Goal: Contribute content: Contribute content

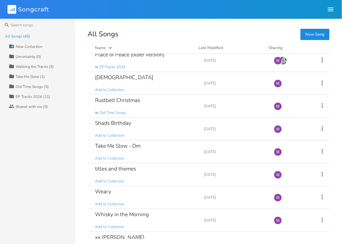
scroll to position [835, 0]
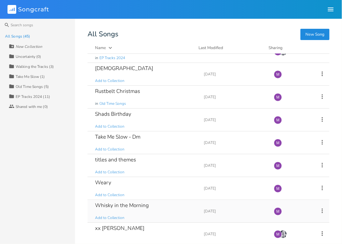
click at [157, 200] on div "Whisky in the Morning Add to Collection" at bounding box center [145, 211] width 101 height 23
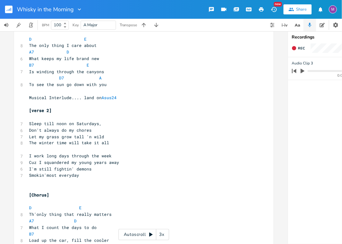
scroll to position [284, 0]
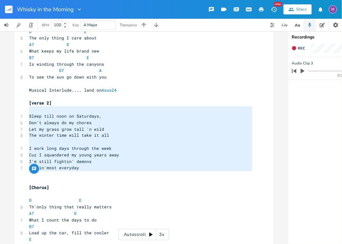
type textarea "[verse 2] Sleep till noon on Saturdays, Don't always do my chores Let my grass …"
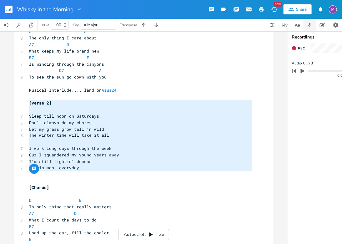
drag, startPoint x: 92, startPoint y: 175, endPoint x: 18, endPoint y: 103, distance: 103.2
click at [18, 103] on div "[verse 2] Sleep till noon on Saturdays, Don't always do my chores Let my grass …" at bounding box center [143, 53] width 259 height 605
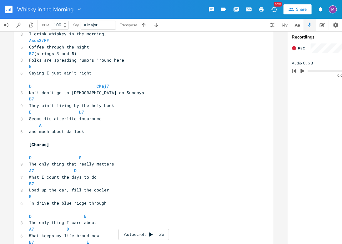
scroll to position [101, 0]
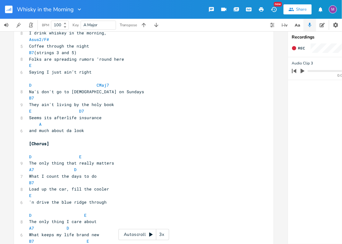
click at [87, 134] on pre "​" at bounding box center [141, 137] width 226 height 7
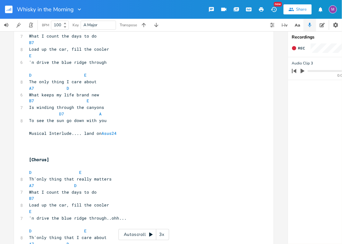
scroll to position [321, 0]
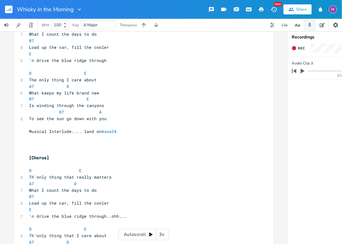
click at [29, 147] on pre "​" at bounding box center [141, 145] width 226 height 7
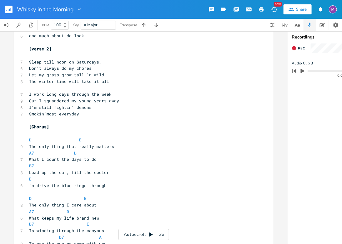
scroll to position [193, 0]
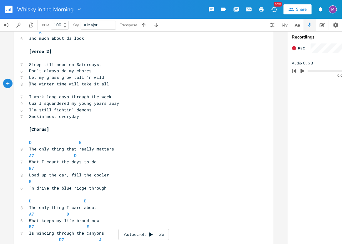
click at [29, 85] on span "The winter time will take it all" at bounding box center [69, 84] width 80 height 6
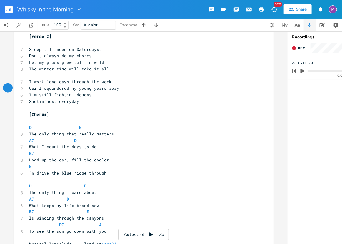
click at [88, 89] on span "Cuz I squandered my young years away" at bounding box center [74, 88] width 90 height 6
click at [83, 103] on pre "Smokin'most everyday" at bounding box center [141, 101] width 226 height 7
type textarea "(just about every day..??)"
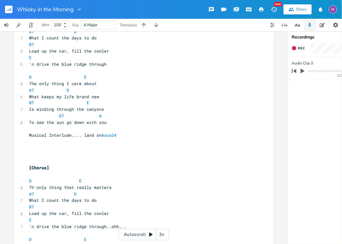
scroll to position [318, 0]
click at [29, 152] on pre "​" at bounding box center [141, 154] width 226 height 7
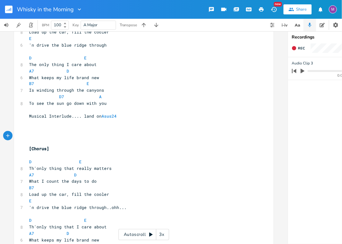
scroll to position [349, 0]
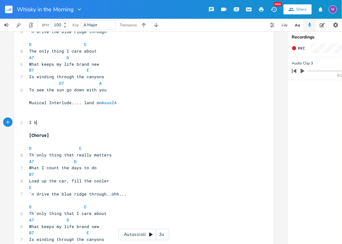
type textarea "I ko"
type textarea "now I rad"
type textarea "ra"
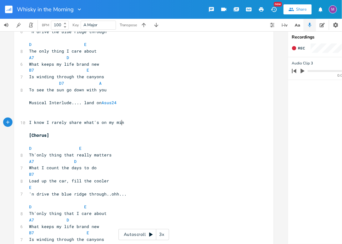
type textarea "[PERSON_NAME] share what's on my mind"
click at [44, 123] on span "I know I rarely share what's on my mind" at bounding box center [78, 123] width 98 height 6
click at [111, 122] on pre "I rarely share what's on my mind" at bounding box center [141, 122] width 226 height 7
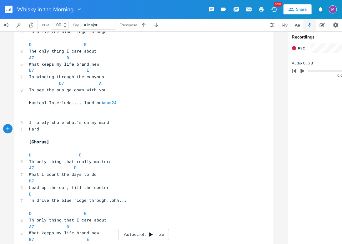
scroll to position [0, 10]
type textarea "Hard to h"
type textarea "open up"
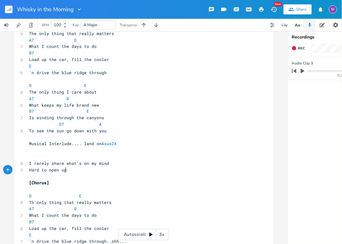
scroll to position [323, 0]
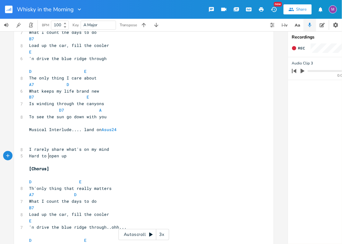
click at [47, 157] on span "Hard to open up" at bounding box center [48, 156] width 38 height 6
type textarea "for me to"
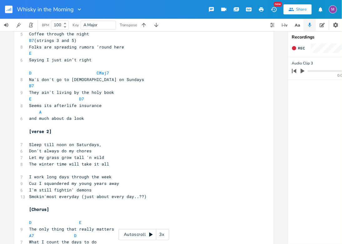
scroll to position [115, 0]
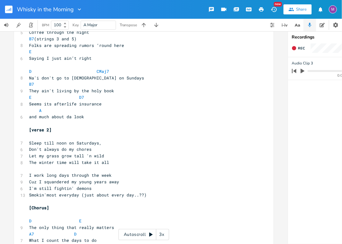
click at [101, 155] on pre "Let my grass grow tall 'n wild" at bounding box center [141, 156] width 226 height 7
type textarea "(it"
type textarea "take"
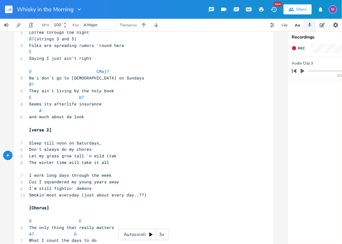
scroll to position [0, 7]
type textarea "grow in it's wild way)"
click at [136, 157] on span "Let my grass grow tall 'n wild (grow in it's wild way)" at bounding box center [96, 156] width 135 height 6
type textarea "own"
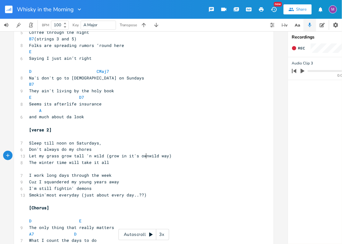
scroll to position [0, 8]
click at [167, 156] on span "Let my grass grow tall 'n wild (grow in it's own wild way)" at bounding box center [101, 156] width 145 height 6
type textarea "s"
type textarea "grow tall 'n wild"
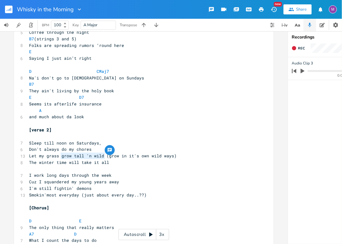
drag, startPoint x: 102, startPoint y: 156, endPoint x: 59, endPoint y: 155, distance: 43.4
click at [59, 157] on span "Let my grass grow tall 'n wild (grow in it's own wild ways)" at bounding box center [103, 156] width 148 height 6
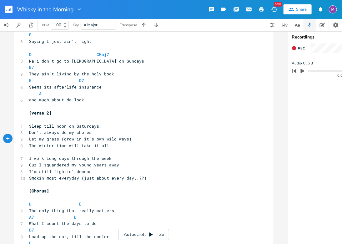
scroll to position [0, 0]
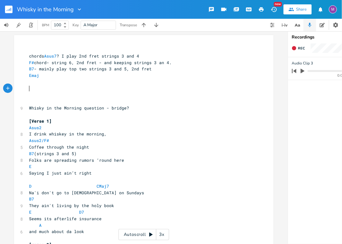
click at [28, 89] on pre "​" at bounding box center [141, 88] width 226 height 7
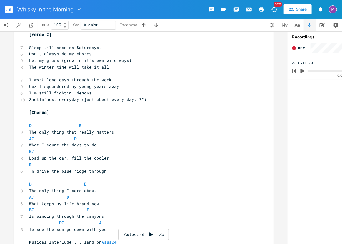
scroll to position [211, 0]
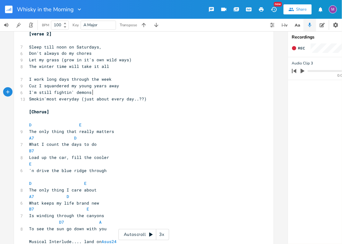
click at [102, 96] on pre "Smokin'most everyday (just about every day..??)" at bounding box center [141, 99] width 226 height 7
type textarea "(("
type textarea "I sit"
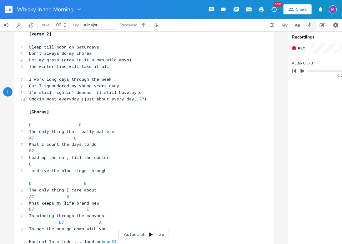
type textarea "still have my de"
type textarea "got my [PERSON_NAME]"
type textarea "mons, fighten"
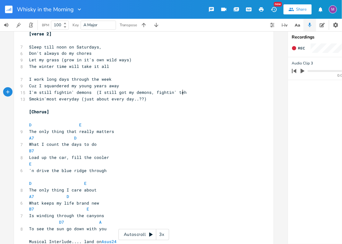
type textarea "in' teh"
type textarea "hem mov"
type textarea "st everyw"
type textarea "day)"
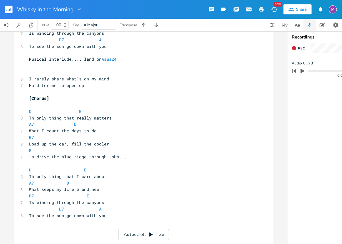
scroll to position [396, 0]
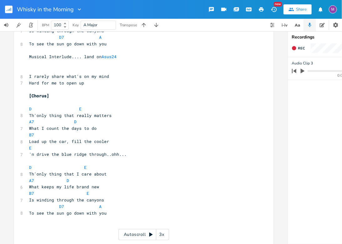
click at [83, 84] on pre "Hard for me to open up" at bounding box center [141, 83] width 226 height 7
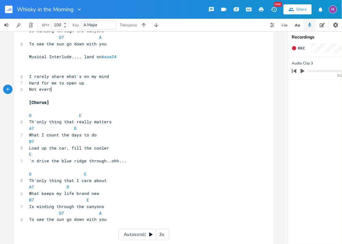
type textarea "Not evern"
type textarea "n sure what's going on inside"
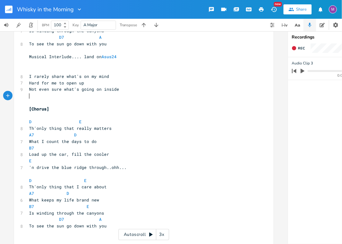
click at [50, 90] on span "Not even sure what's going on inside" at bounding box center [74, 89] width 90 height 6
click at [83, 82] on pre "Hard for me to open up" at bounding box center [141, 83] width 226 height 7
type textarea "(i know i'm just too closed up)"
click at [103, 88] on pre "Not sure what's going on inside" at bounding box center [141, 89] width 226 height 7
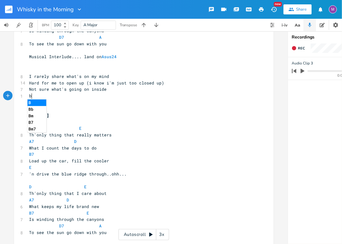
type textarea "bt"
type textarea "ut I know"
type textarea "still remm"
type textarea "ember how to love"
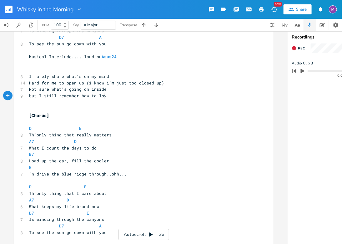
scroll to position [0, 34]
click at [93, 97] on span "but I still remember how to love" at bounding box center [69, 96] width 80 height 6
type textarea "that mean I"
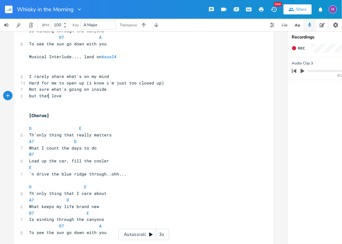
click at [66, 88] on span "Not sure what's going on inside" at bounding box center [68, 89] width 78 height 6
type textarea "all"
click at [89, 91] on span "Not sure what's all going on inside" at bounding box center [73, 89] width 88 height 6
type textarea "'"
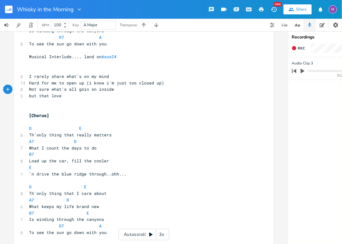
scroll to position [0, 1]
click at [63, 97] on pre "but that love" at bounding box center [141, 96] width 226 height 7
type textarea "don't mean I a"
type textarea "can't love"
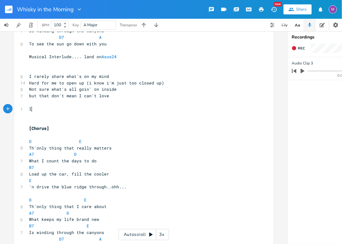
type textarea "I"
type textarea "';;"
type textarea "ll give ya l"
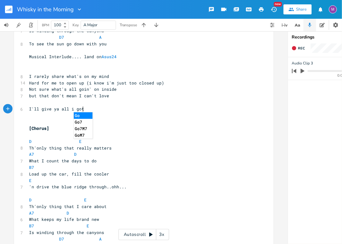
scroll to position [0, 14]
type textarea "all i got,"
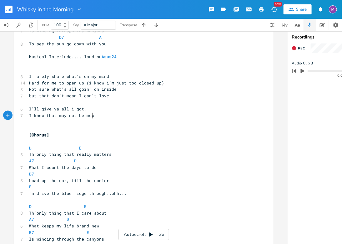
scroll to position [0, 53]
type textarea "I know that may not be much"
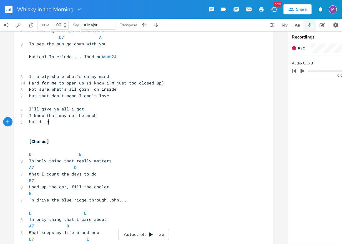
type textarea "but i. ask"
type textarea "ask ver"
type textarea "y litt,"
type textarea "le,"
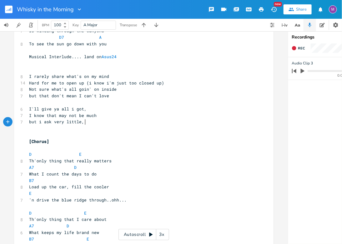
scroll to position [0, 5]
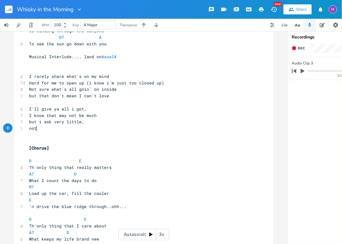
type textarea "not m"
type textarea "more than tender touch"
click at [57, 128] on span "no more than tender touch" at bounding box center [60, 128] width 63 height 6
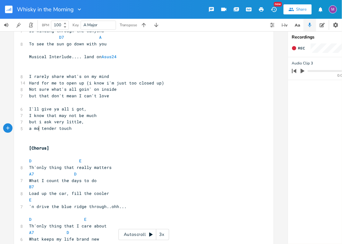
type textarea "a mon"
type textarea "ment of"
click at [73, 91] on span "Not sure what's all goin' on inside" at bounding box center [73, 89] width 88 height 6
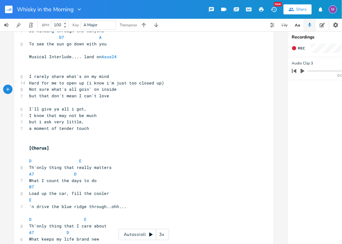
type textarea "s"
click at [65, 90] on span "Not sure what's alls goin' on inside" at bounding box center [74, 89] width 90 height 6
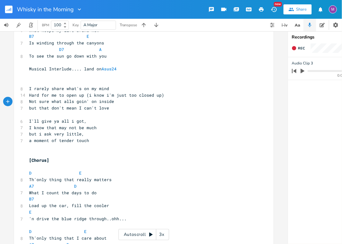
scroll to position [386, 0]
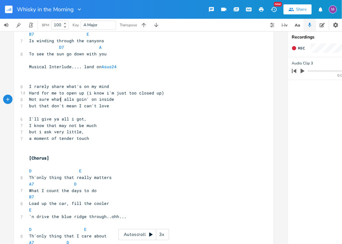
click at [85, 93] on span "Hard for me to open up (i know i'm just too closed up)" at bounding box center [96, 93] width 135 height 6
click at [100, 91] on pre "i know i'm just too closed up)" at bounding box center [141, 93] width 226 height 7
click at [100, 91] on pre "i know i'm just too closed up" at bounding box center [141, 93] width 226 height 7
click at [31, 138] on span "a moment of tender touch" at bounding box center [59, 138] width 60 height 6
click at [65, 92] on span "i know i'm just too closed up" at bounding box center [65, 93] width 73 height 6
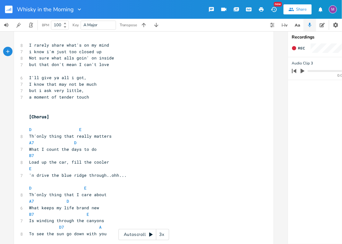
scroll to position [426, 0]
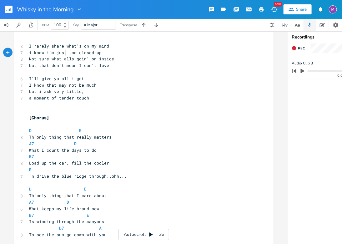
click at [52, 93] on span "but i ask very little," at bounding box center [56, 91] width 55 height 6
type textarea "so"
click at [31, 99] on span "a moment of tender touch" at bounding box center [59, 98] width 60 height 6
type textarea "just"
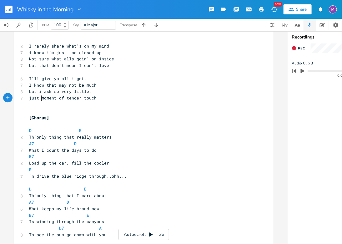
scroll to position [0, 7]
click at [53, 99] on span "just moment of tender touch" at bounding box center [63, 98] width 68 height 6
type textarea "s"
click at [38, 99] on span "just moments of tender touch" at bounding box center [64, 98] width 70 height 6
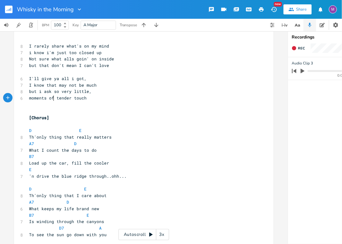
click at [51, 97] on span "moments of tender touch" at bounding box center [58, 98] width 58 height 6
type textarea "now an"
type textarea "n'again"
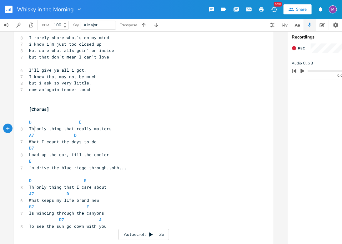
click at [32, 128] on span "Th'only thing that really matters" at bounding box center [70, 129] width 83 height 6
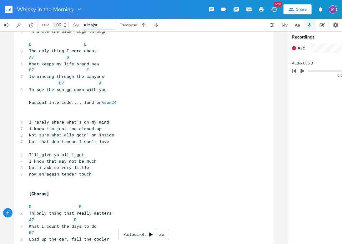
scroll to position [344, 0]
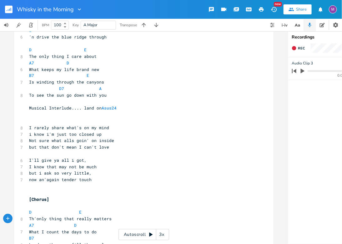
click at [65, 134] on span "i know i'm just too closed up" at bounding box center [65, 135] width 73 height 6
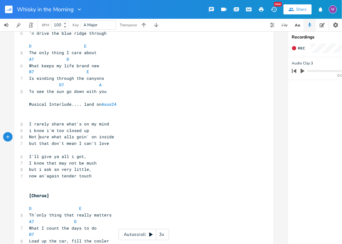
click at [36, 138] on span "Not sure what alls goin' on inside" at bounding box center [71, 137] width 85 height 6
type textarea "ot even"
click at [85, 137] on span "Not even sure what alls goin' on inside" at bounding box center [78, 137] width 98 height 6
click at [49, 138] on span "Not even sure what alls goin' on inside" at bounding box center [78, 137] width 98 height 6
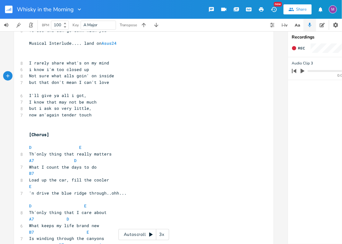
scroll to position [407, 0]
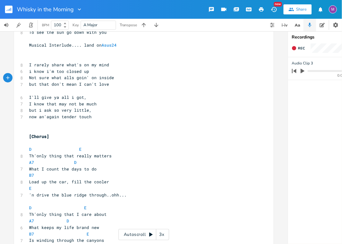
click at [28, 102] on pre "I know that may not be much" at bounding box center [141, 104] width 226 height 7
type textarea "'tho"
click at [28, 101] on pre "'tho I know that may not be much" at bounding box center [141, 104] width 226 height 7
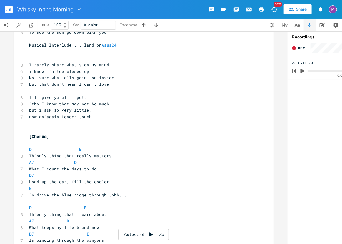
scroll to position [0, 0]
click at [29, 98] on span "I'll give ya all i got," at bounding box center [58, 97] width 58 height 6
type textarea "Ya know"
click at [58, 118] on span "now an'again tender touch" at bounding box center [60, 117] width 63 height 6
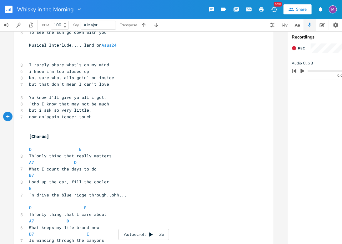
click at [58, 118] on span "now an'again tender touch" at bounding box center [60, 117] width 63 height 6
type textarea "some"
click at [108, 105] on pre "'tho I know that may not be much" at bounding box center [141, 104] width 226 height 7
type textarea "enojgh"
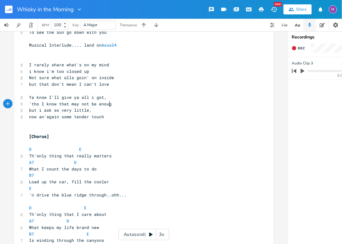
scroll to position [0, 7]
type textarea "ugh"
click at [46, 99] on span "Ya know I'll give ya all i got," at bounding box center [68, 97] width 78 height 6
type textarea "Promis"
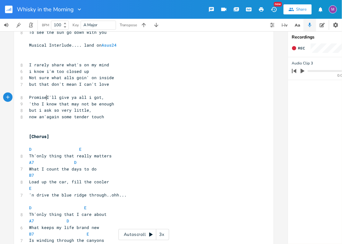
type textarea "e"
click at [53, 103] on span "'tho I know that may not be enough" at bounding box center [71, 104] width 85 height 6
type textarea "I undr"
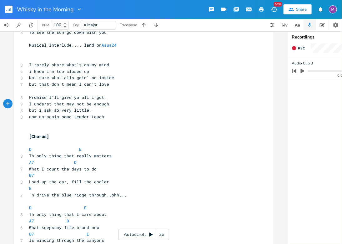
type textarea "erstn"
type textarea "and"
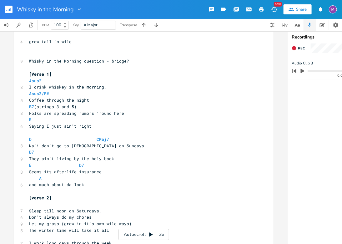
scroll to position [0, 0]
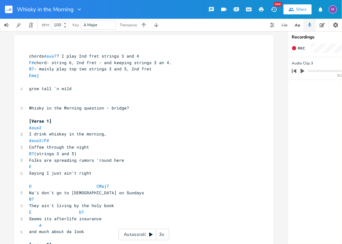
click at [161, 233] on div "3x" at bounding box center [161, 234] width 11 height 11
click at [161, 233] on div "4x" at bounding box center [161, 234] width 11 height 11
click at [164, 234] on div "5x" at bounding box center [161, 234] width 11 height 11
click at [164, 234] on div "1x" at bounding box center [161, 234] width 11 height 11
click at [151, 233] on icon at bounding box center [150, 234] width 5 height 5
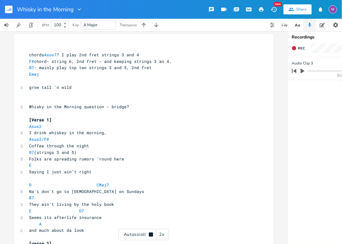
scroll to position [2, 0]
